Goal: Check status: Check status

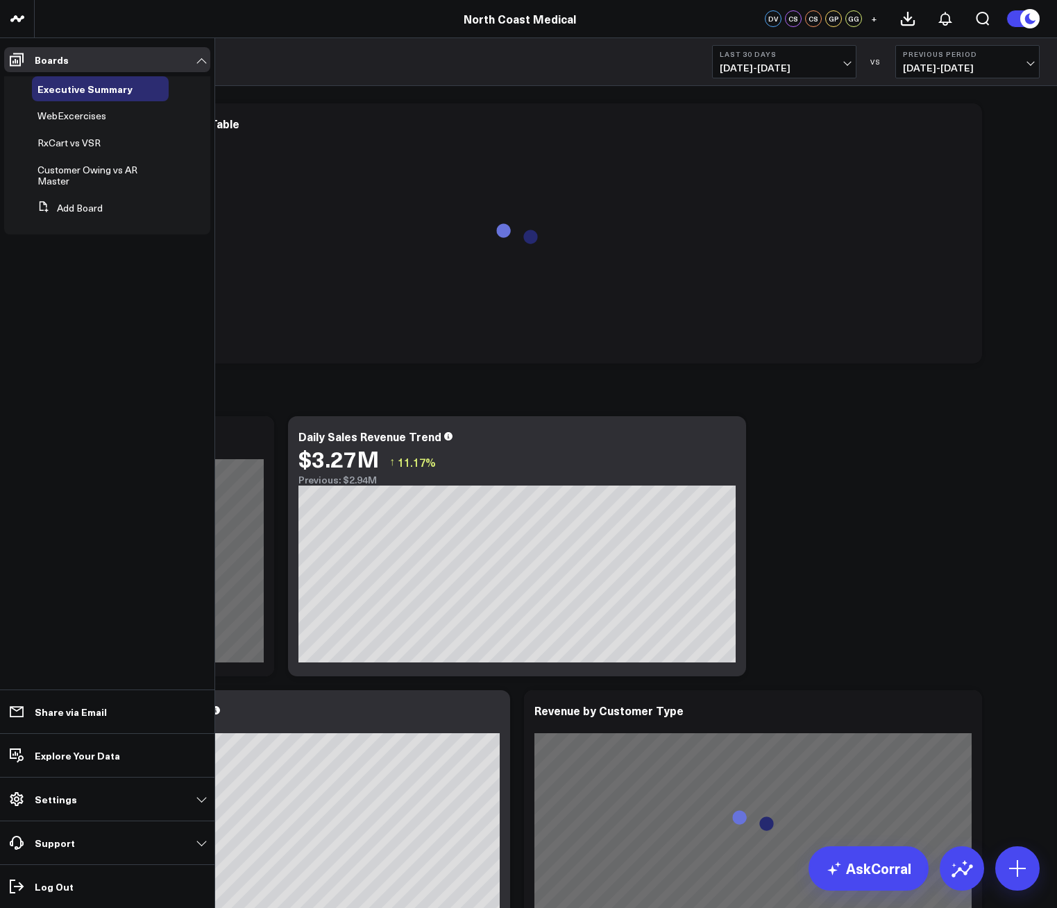
click at [93, 138] on span "RxCart vs VSR" at bounding box center [68, 142] width 63 height 13
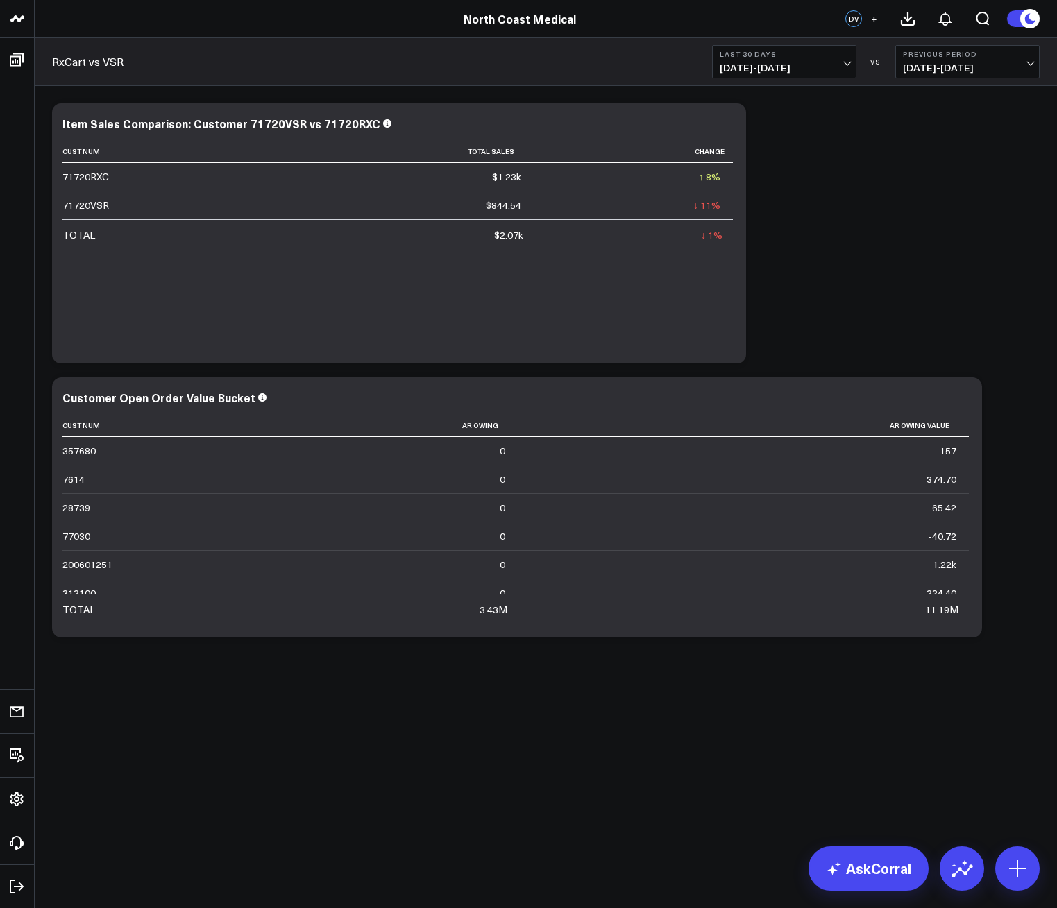
click at [783, 68] on span "[DATE] - [DATE]" at bounding box center [783, 67] width 129 height 11
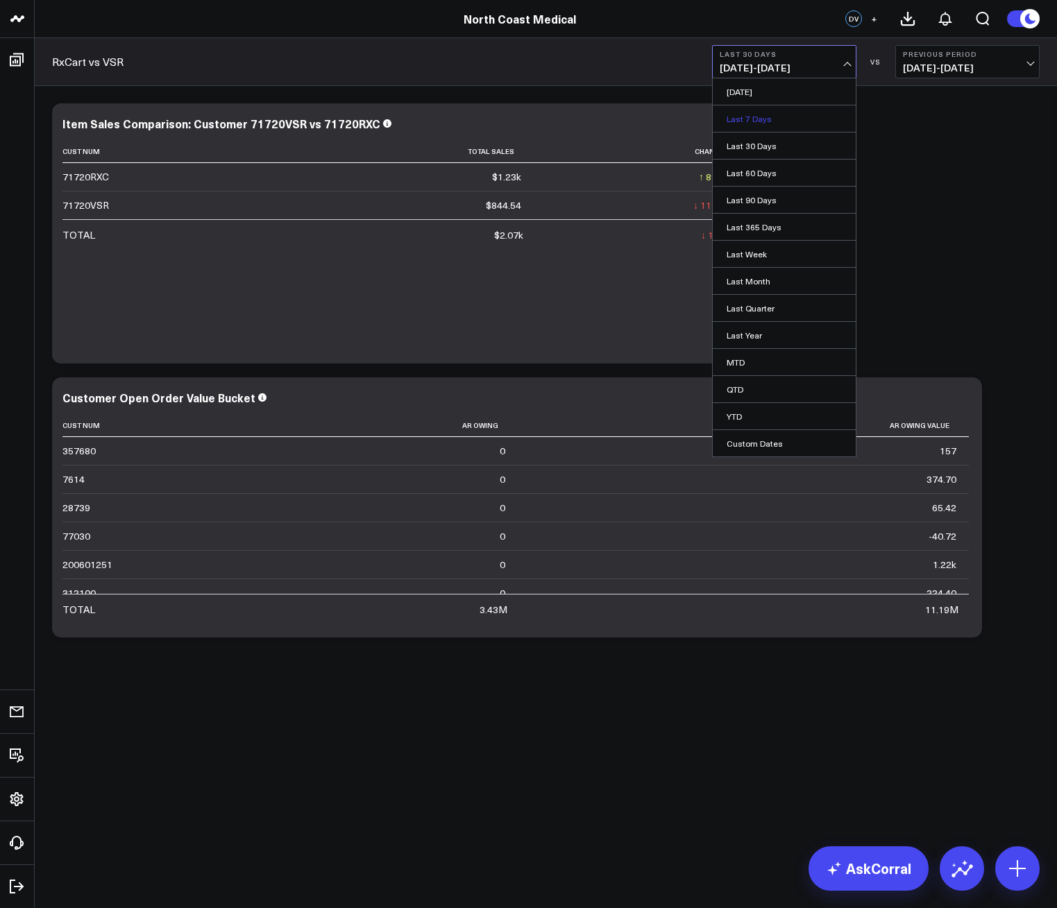
click at [764, 126] on link "Last 7 Days" at bounding box center [784, 118] width 143 height 26
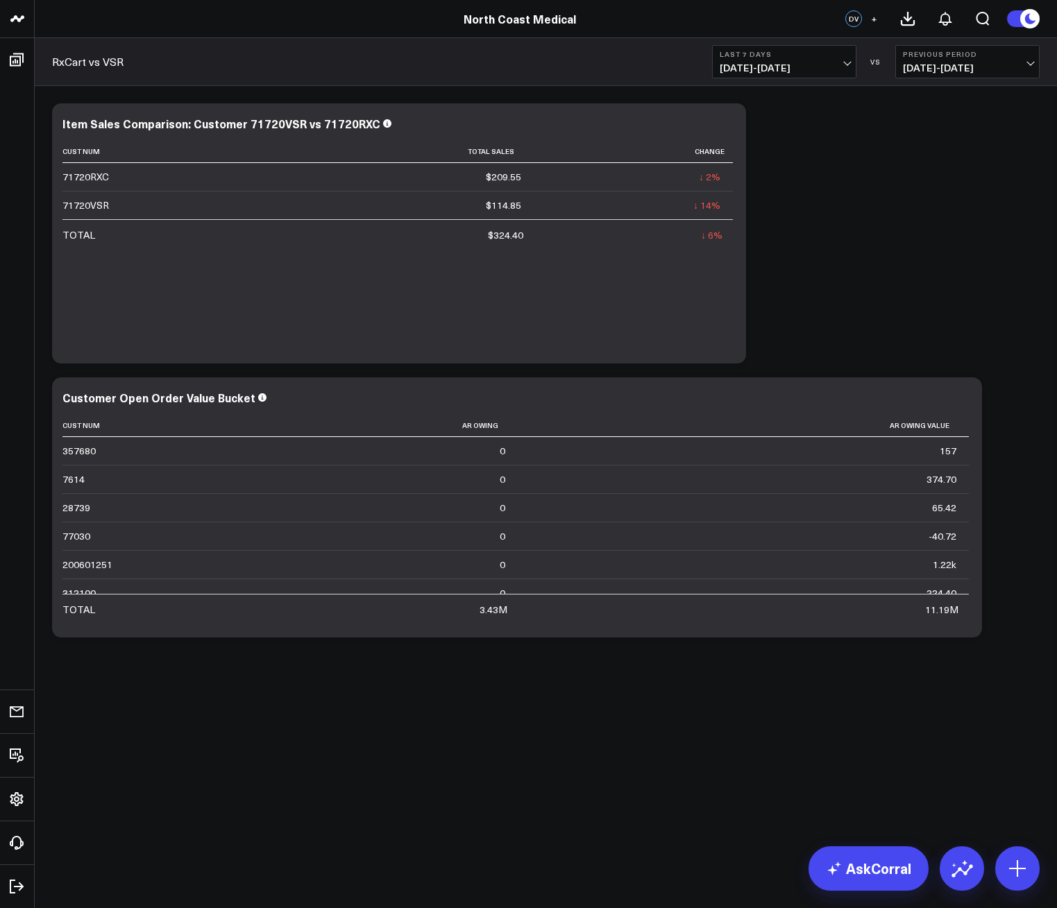
click at [765, 67] on span "[DATE] - [DATE]" at bounding box center [783, 67] width 129 height 11
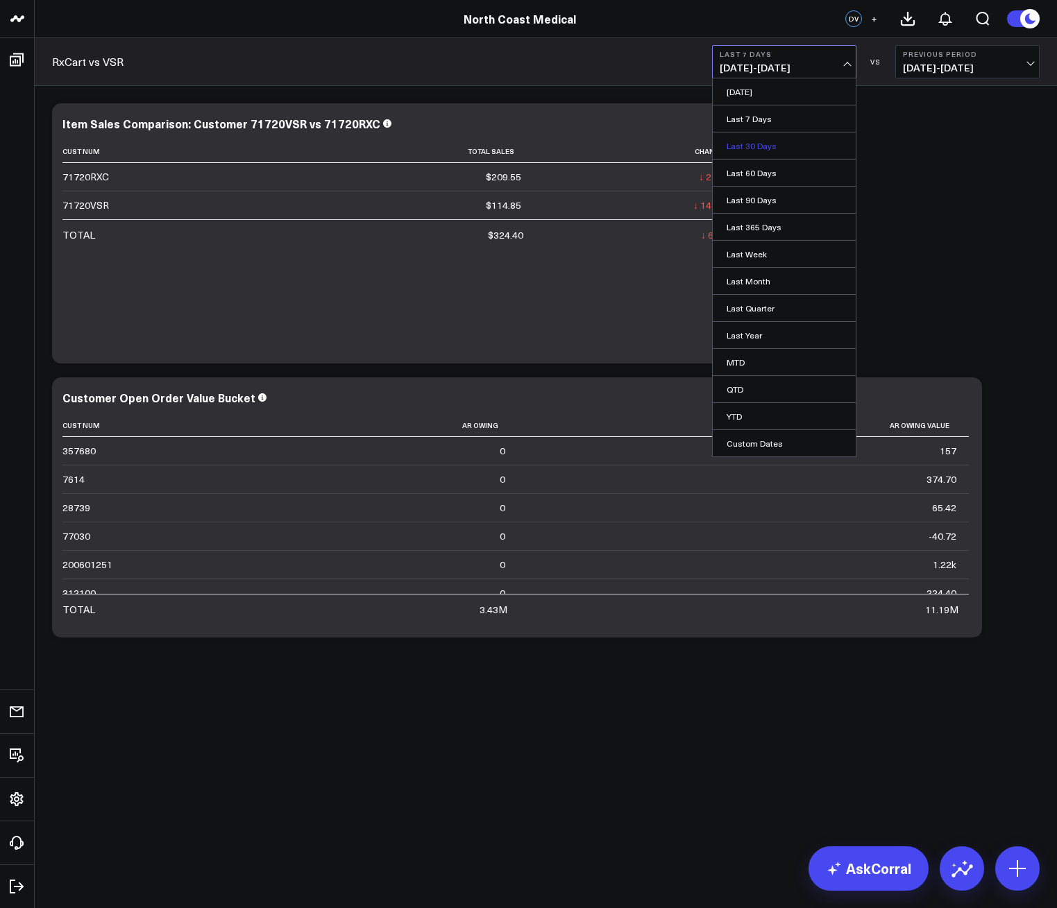
click at [769, 141] on link "Last 30 Days" at bounding box center [784, 146] width 143 height 26
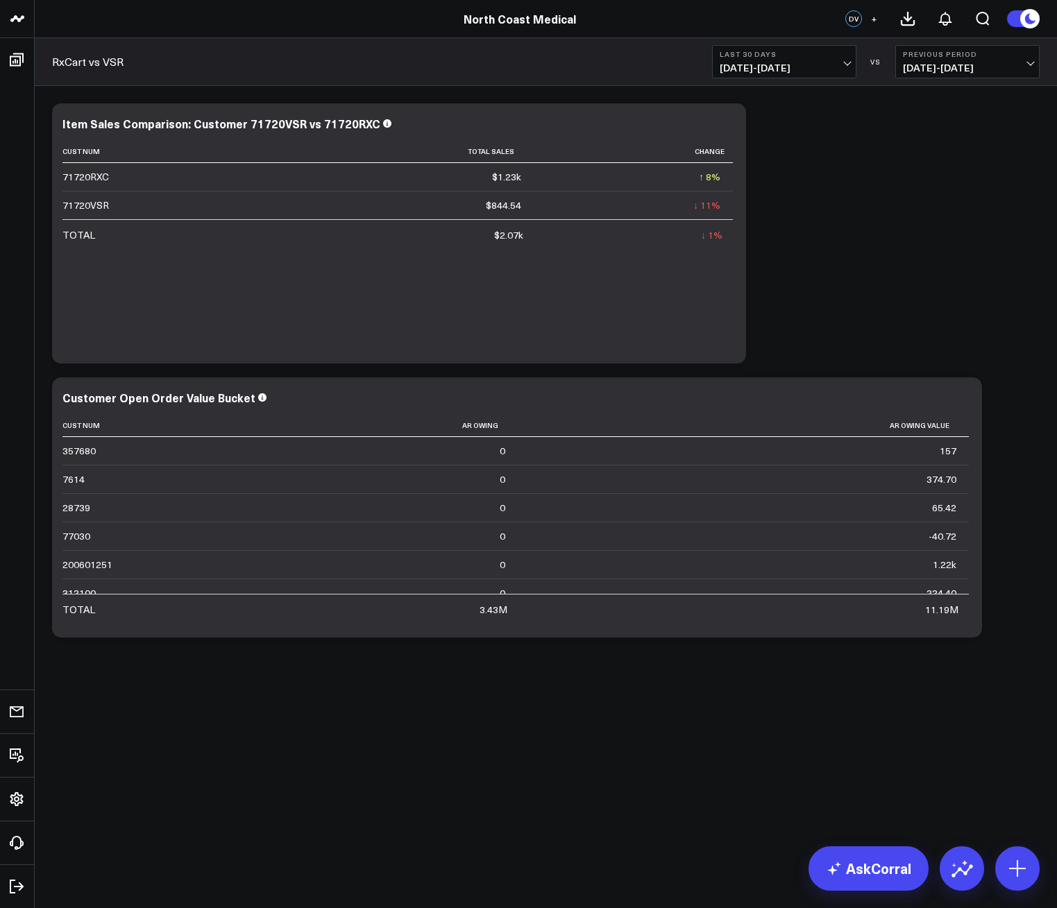
click at [749, 67] on span "[DATE] - [DATE]" at bounding box center [783, 67] width 129 height 11
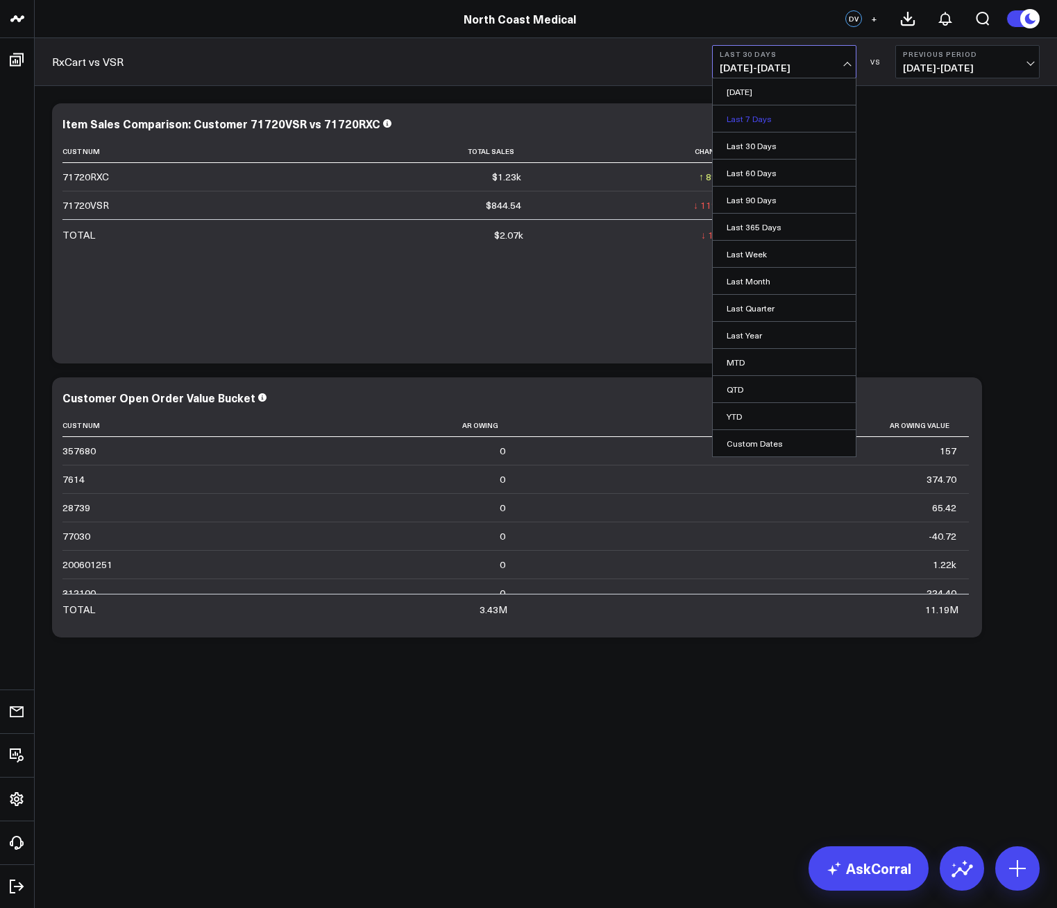
click at [770, 120] on link "Last 7 Days" at bounding box center [784, 118] width 143 height 26
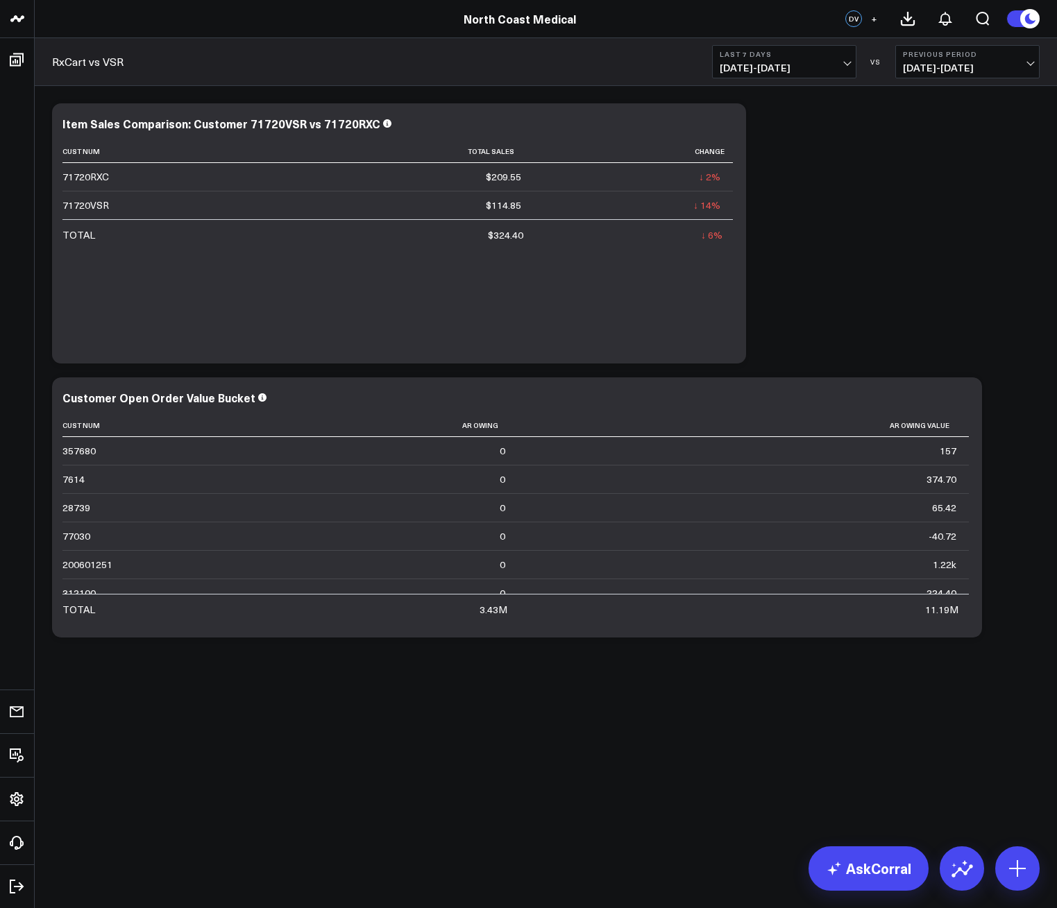
click at [759, 70] on span "[DATE] - [DATE]" at bounding box center [783, 67] width 129 height 11
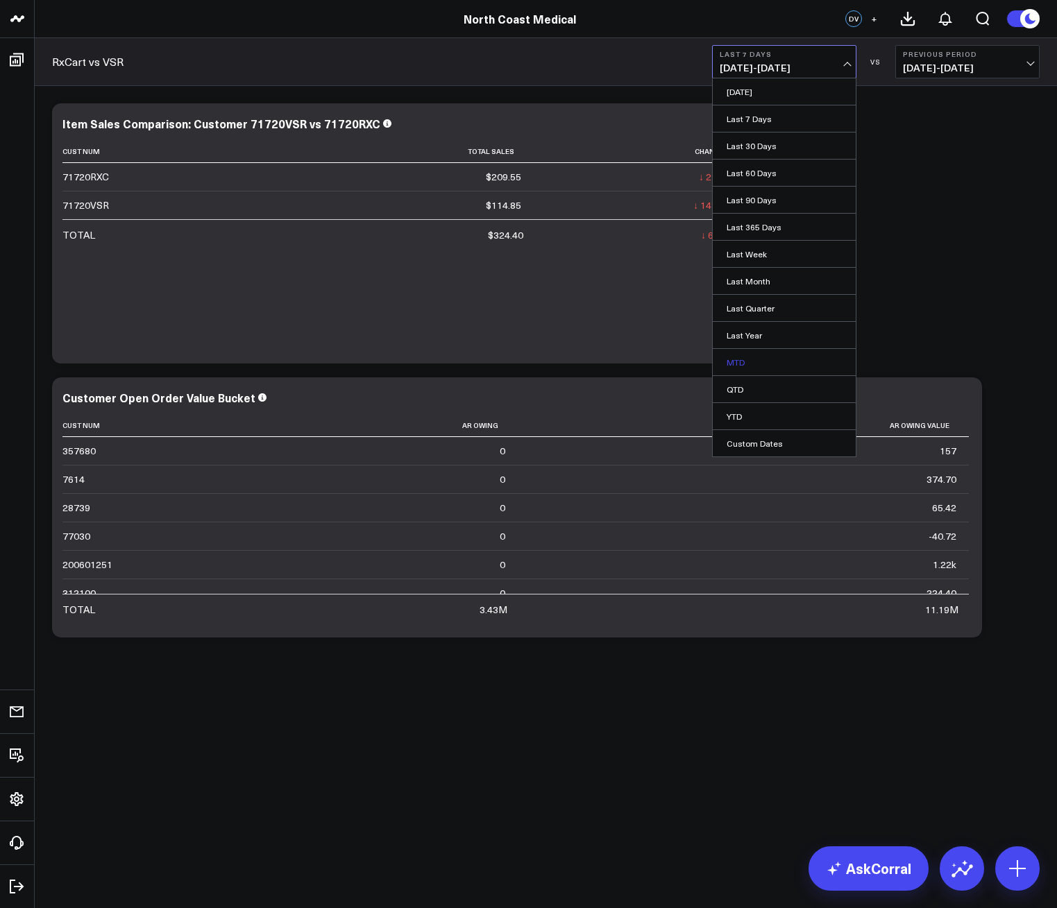
click at [761, 363] on link "MTD" at bounding box center [784, 362] width 143 height 26
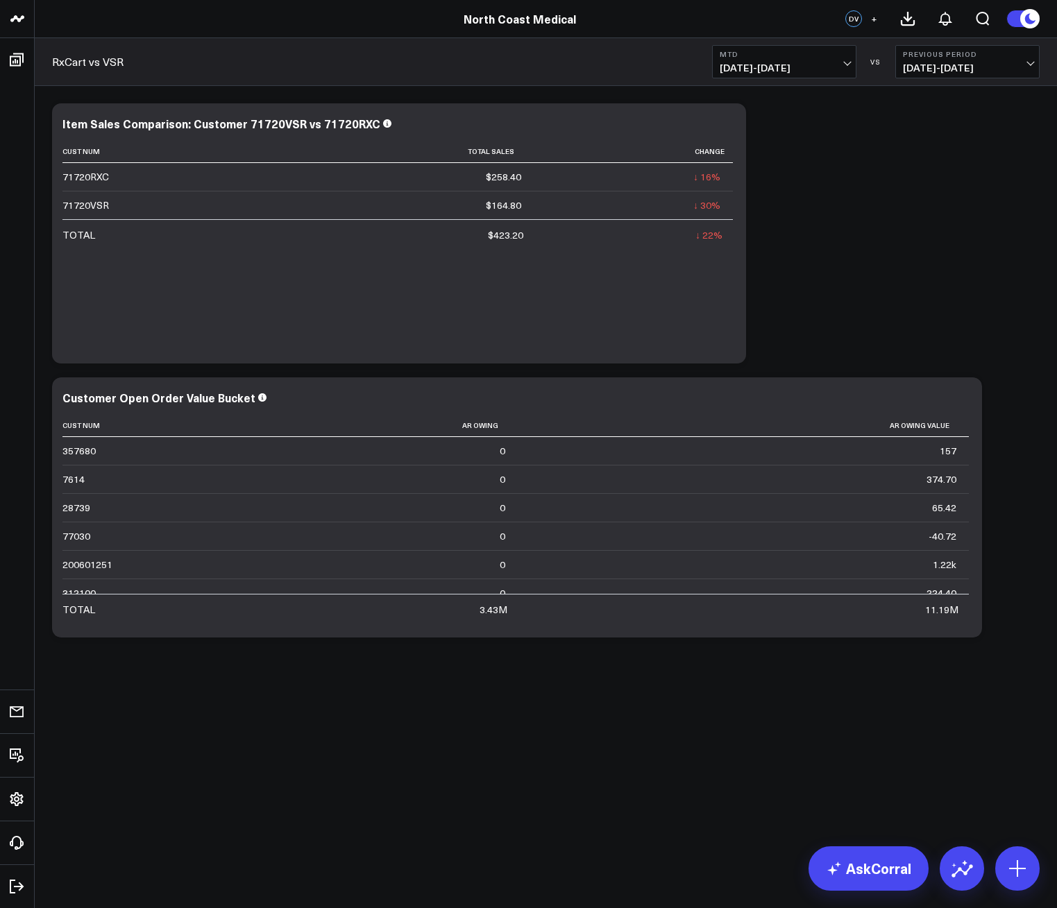
click at [768, 77] on button "MTD [DATE] - [DATE]" at bounding box center [784, 61] width 144 height 33
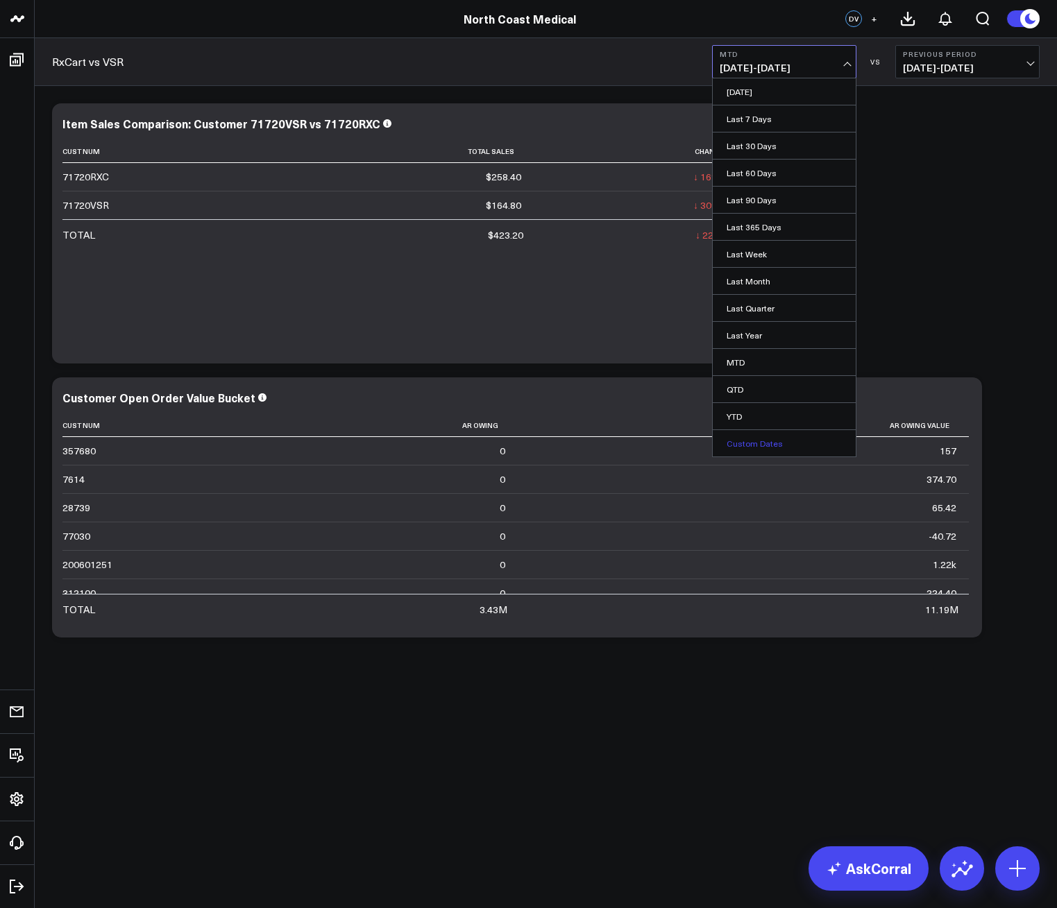
click at [762, 443] on link "Custom Dates" at bounding box center [784, 443] width 143 height 26
select select "8"
select select "2025"
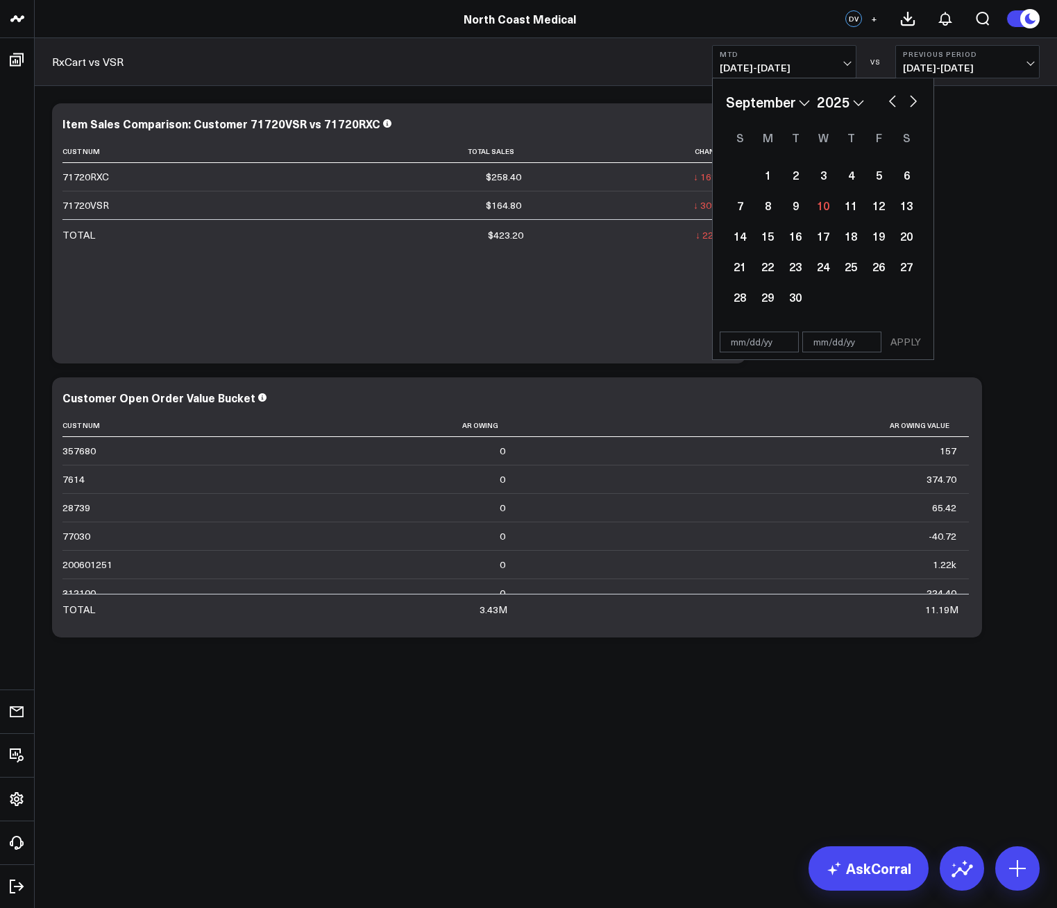
click at [753, 48] on button "MTD [DATE] - [DATE]" at bounding box center [784, 61] width 144 height 33
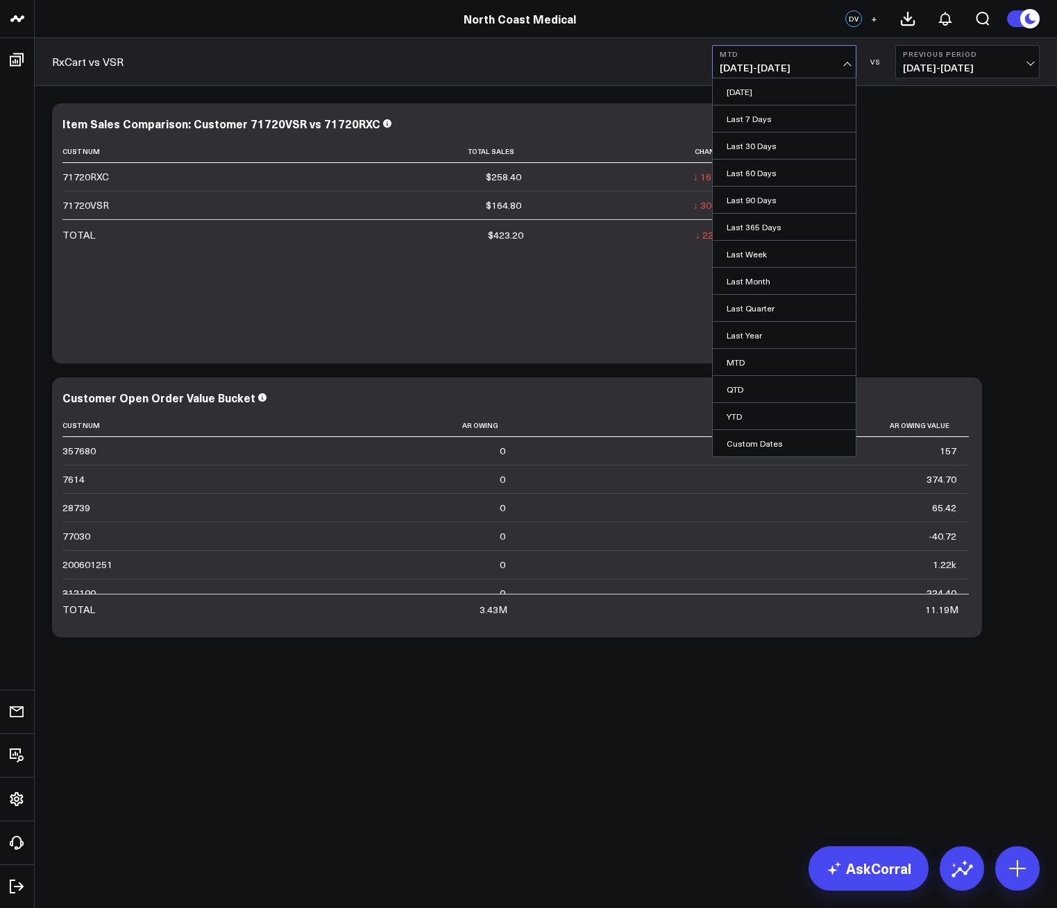
click at [753, 71] on span "[DATE] - [DATE]" at bounding box center [783, 67] width 129 height 11
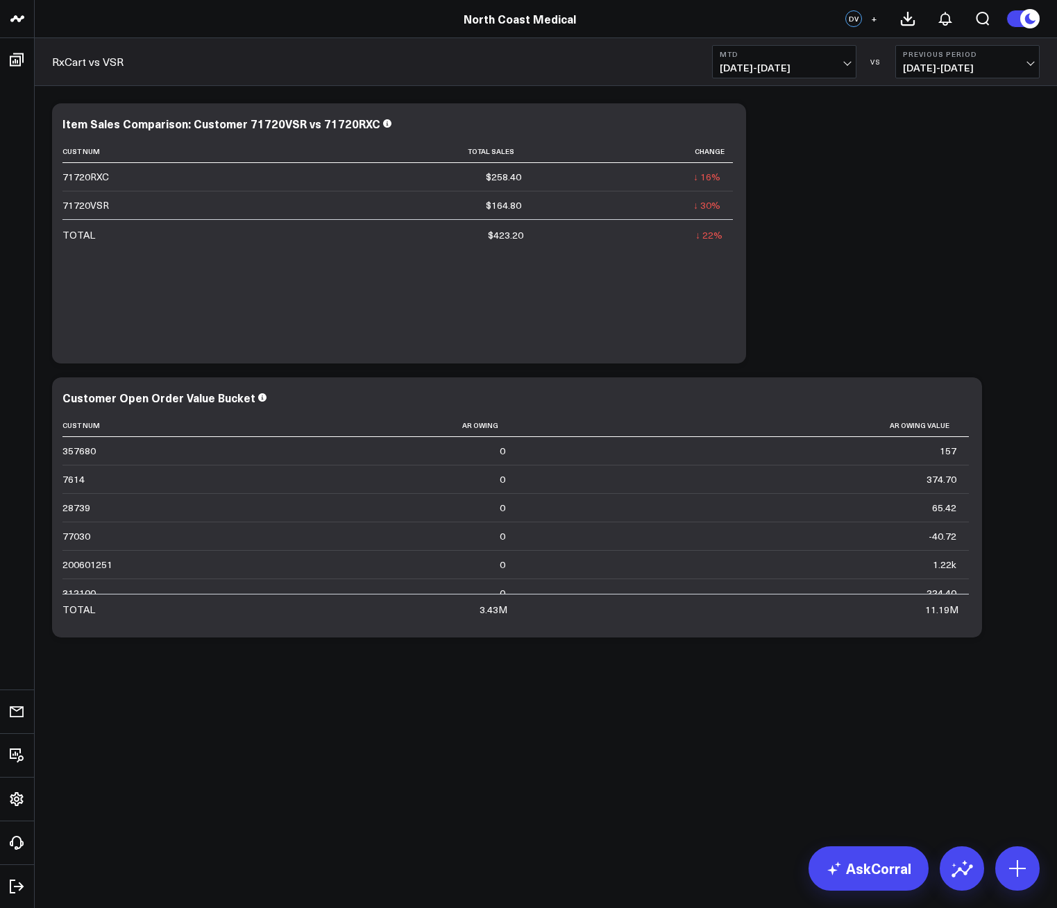
drag, startPoint x: 764, startPoint y: 51, endPoint x: 768, endPoint y: 74, distance: 23.3
click at [764, 50] on b "MTD" at bounding box center [783, 54] width 129 height 8
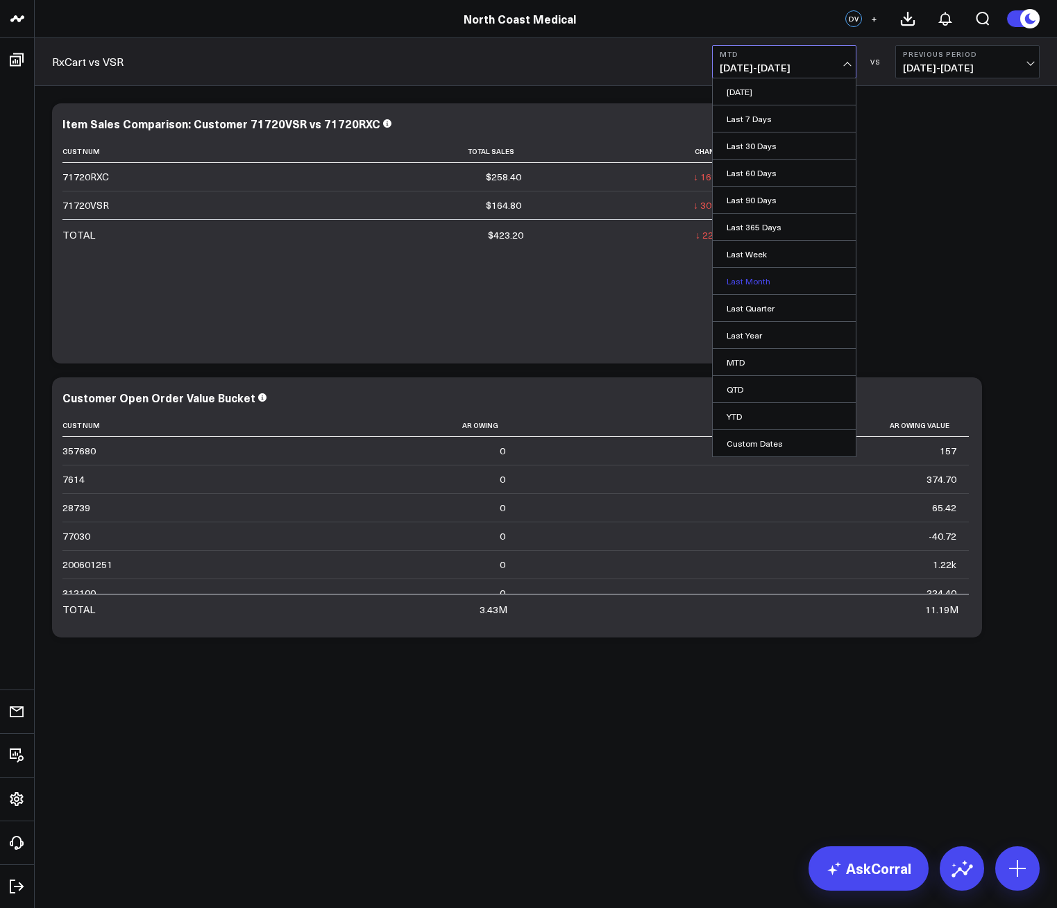
click at [777, 276] on link "Last Month" at bounding box center [784, 281] width 143 height 26
